Goal: Find specific fact: Find specific fact

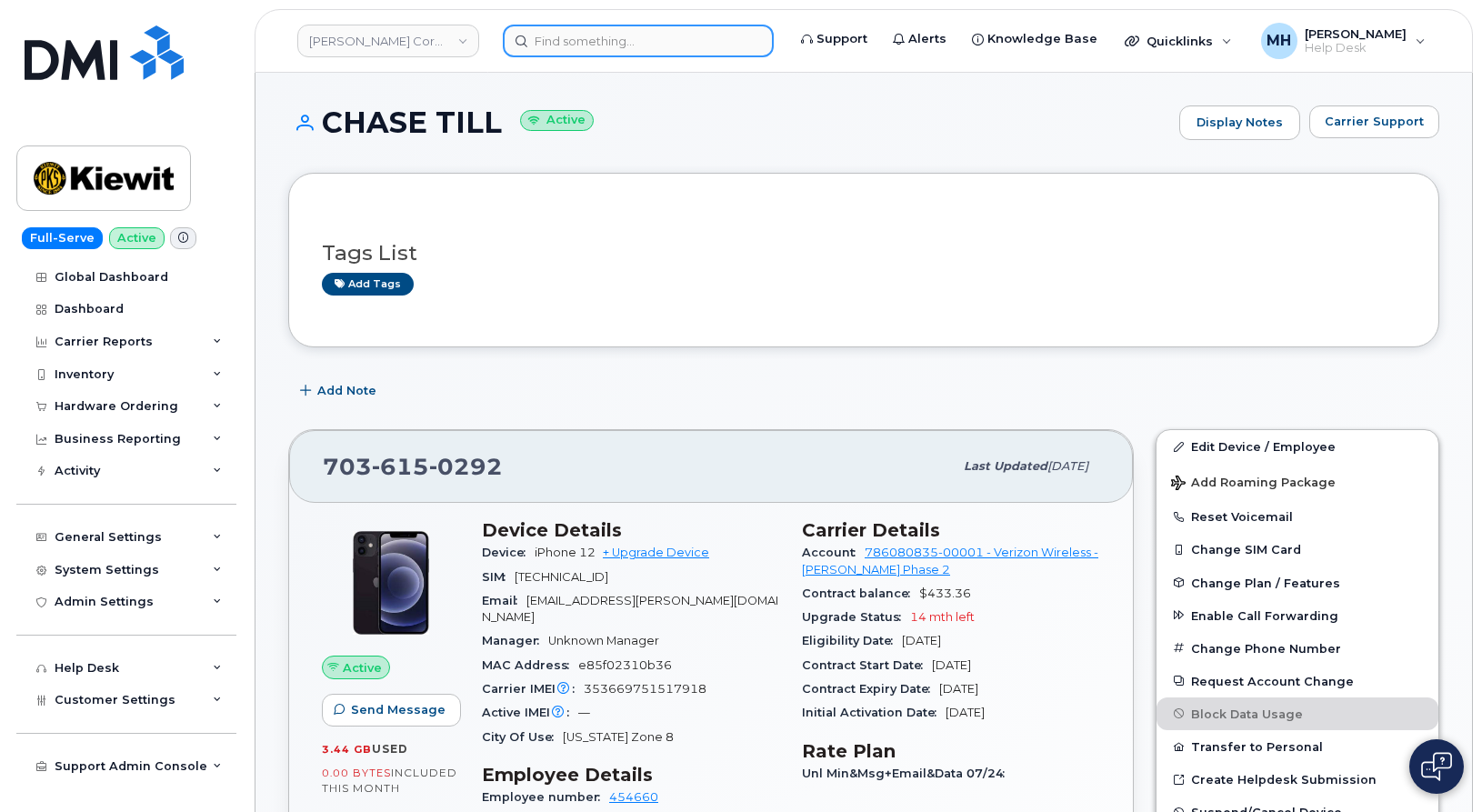
click at [637, 34] on input at bounding box center [638, 40] width 271 height 33
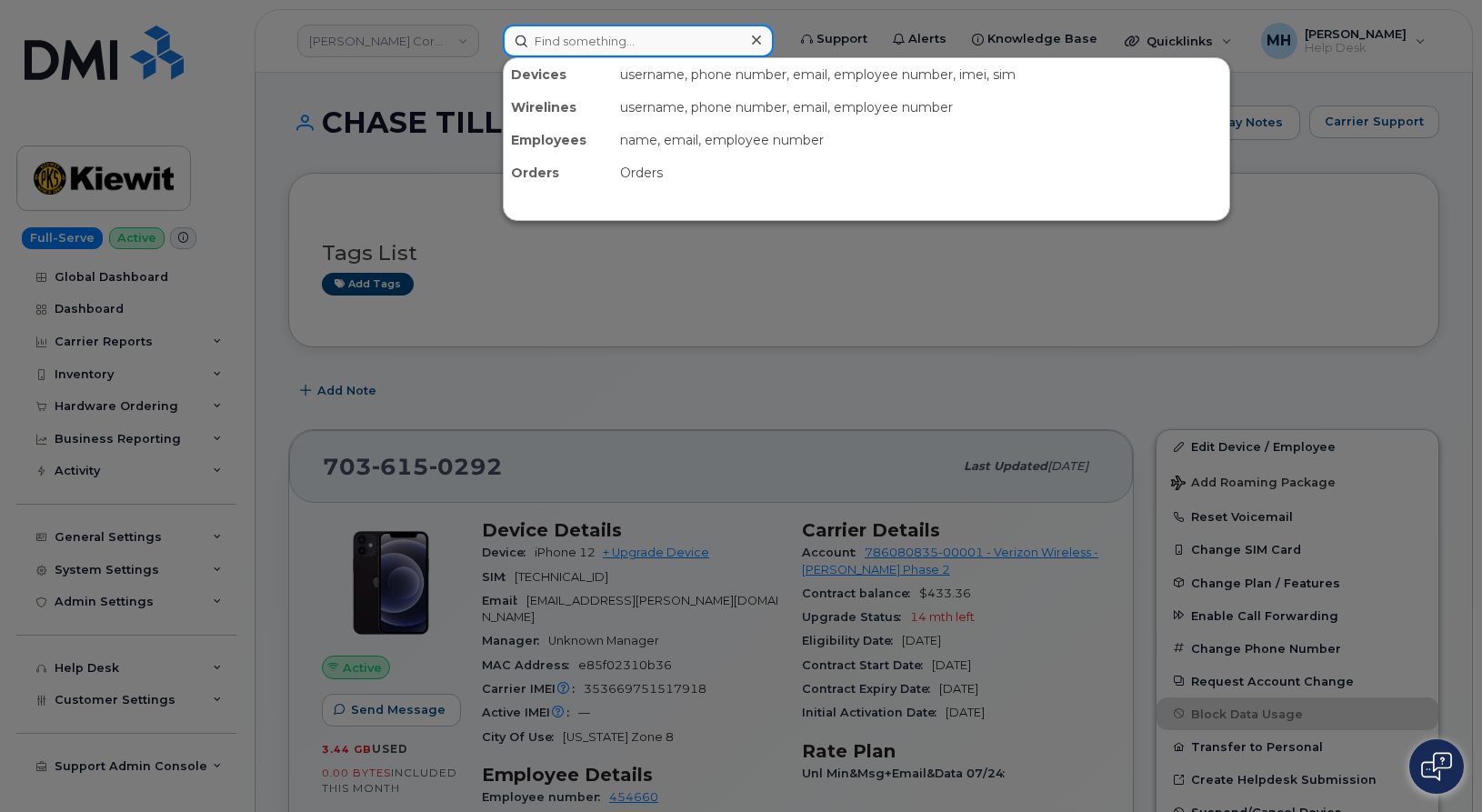
paste input "[PHONE_NUMBER]"
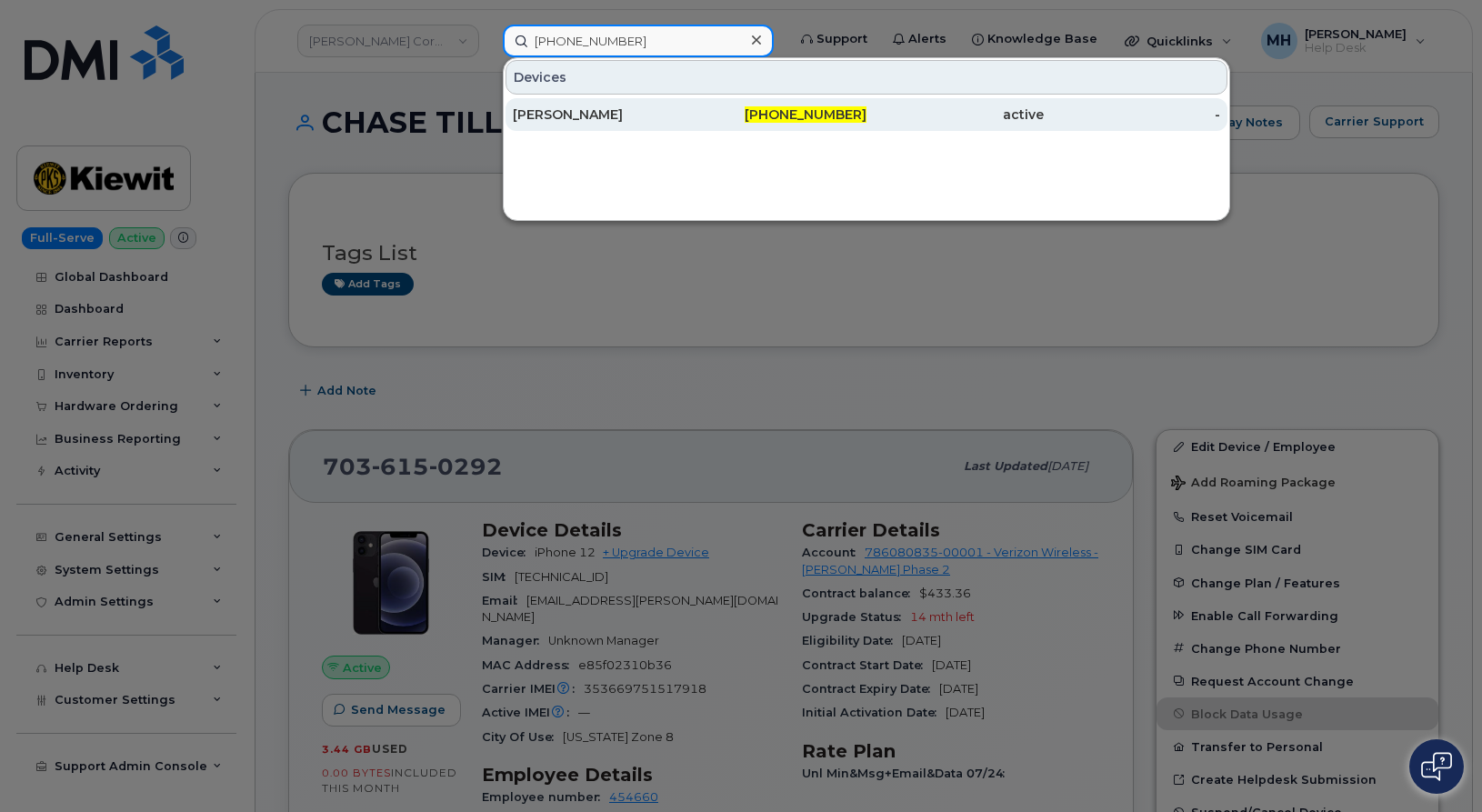
type input "[PHONE_NUMBER]"
click at [545, 123] on div "[PERSON_NAME]" at bounding box center [602, 115] width 177 height 19
click at [547, 122] on div "[PERSON_NAME]" at bounding box center [602, 115] width 177 height 19
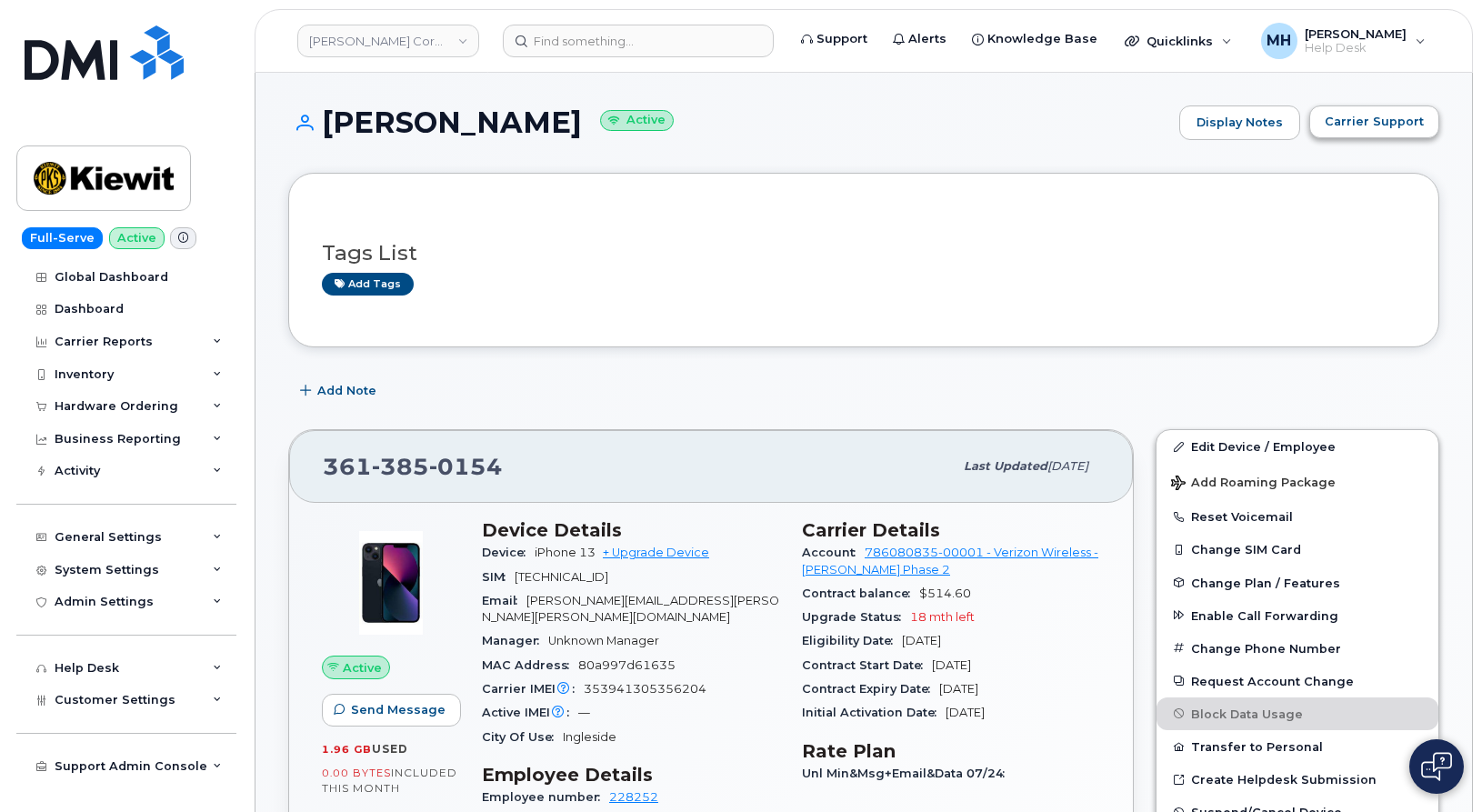
click at [1406, 136] on div "Carrier Support" at bounding box center [1374, 122] width 130 height 34
click at [1339, 131] on button "Carrier Support" at bounding box center [1374, 121] width 130 height 33
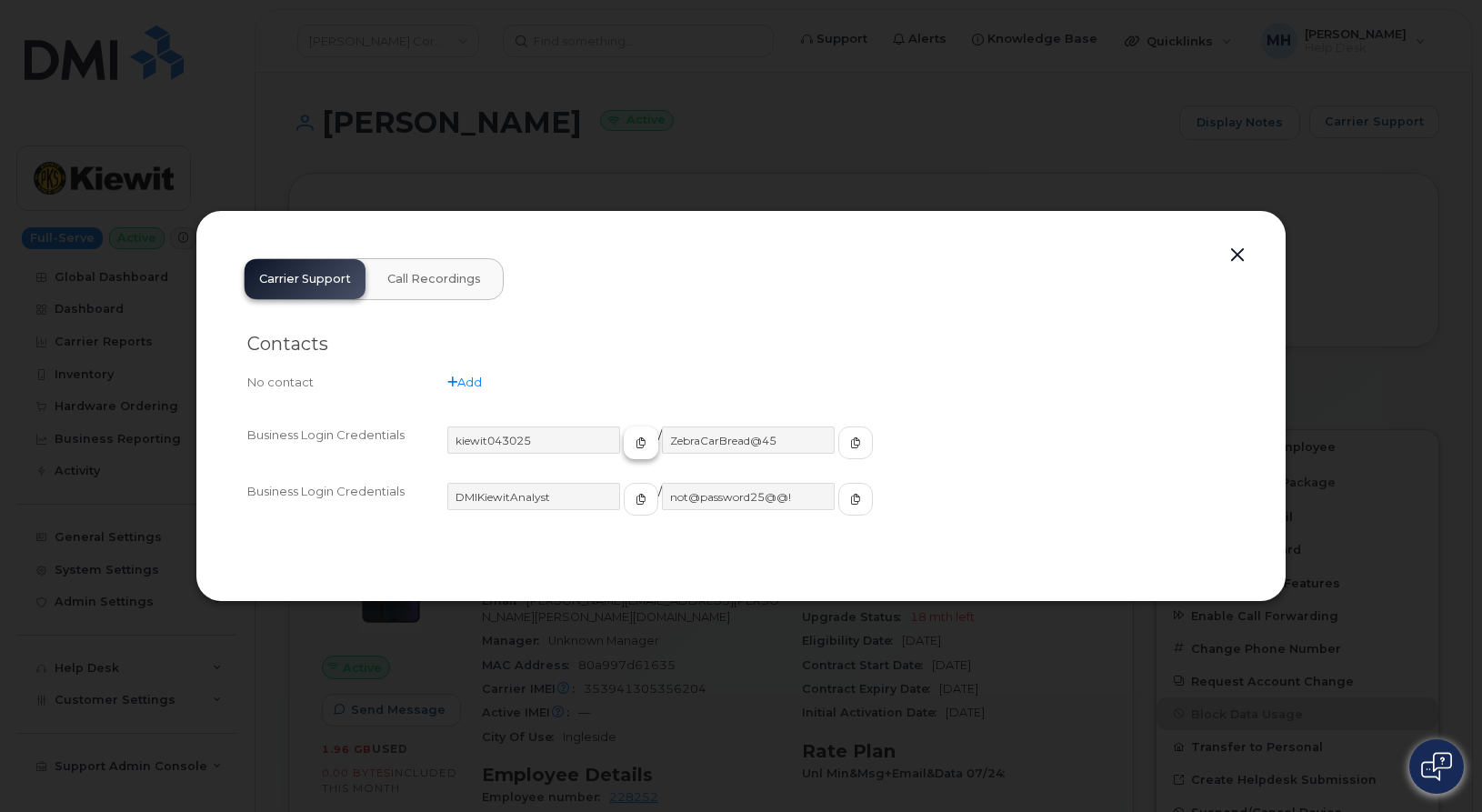
click at [624, 435] on button "button" at bounding box center [641, 442] width 35 height 33
click at [848, 442] on span "button" at bounding box center [856, 443] width 17 height 17
click at [1245, 271] on div "Carrier Support Call Recordings Contacts No contact Add Business Login Credenti…" at bounding box center [741, 406] width 1024 height 325
click at [1247, 259] on button "button" at bounding box center [1237, 255] width 27 height 25
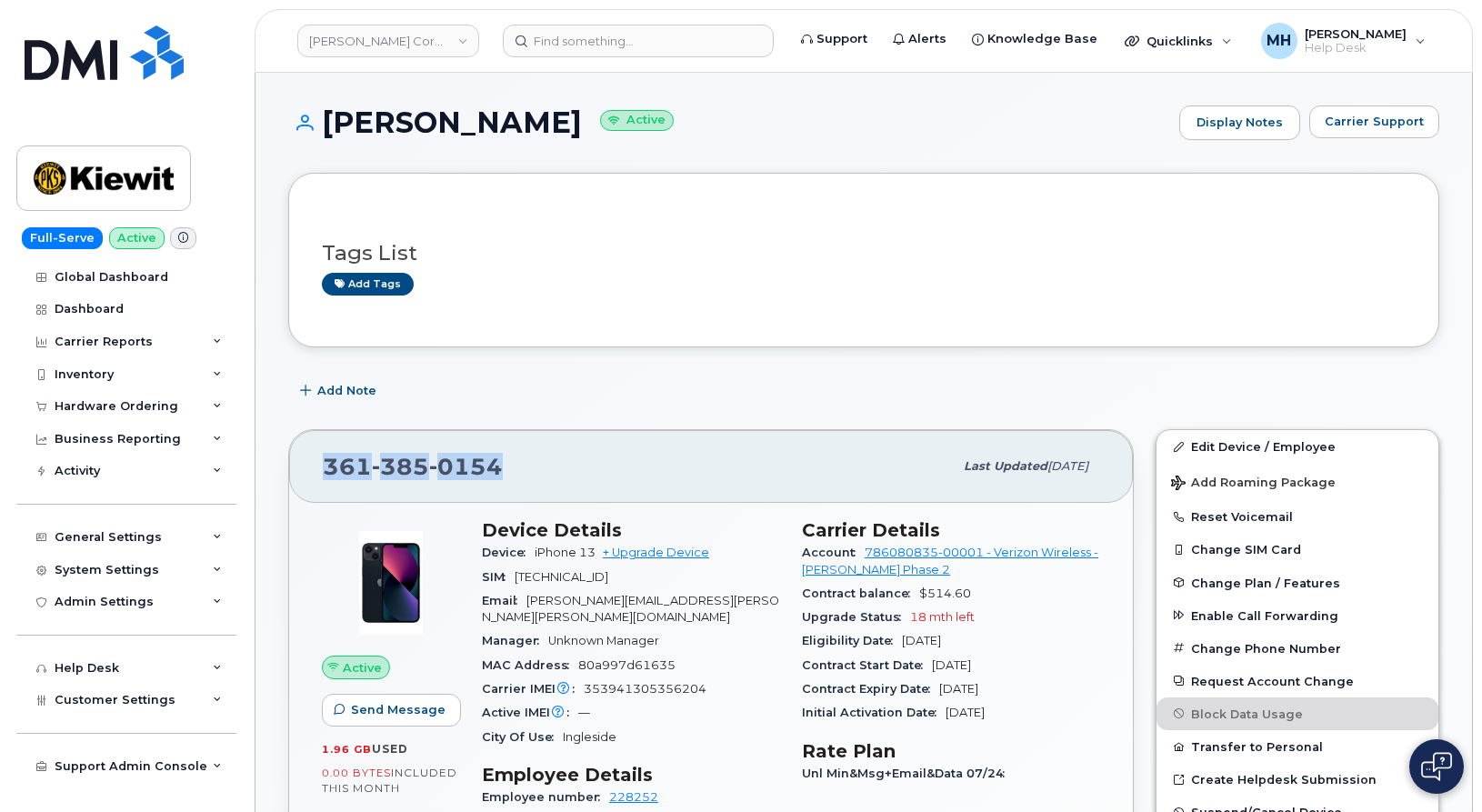
drag, startPoint x: 547, startPoint y: 476, endPoint x: 297, endPoint y: 455, distance: 250.9
click at [297, 455] on div "361 385 0154 Last updated Jul 31, 2025" at bounding box center [711, 466] width 844 height 73
copy span "361 385 0154"
